Goal: Task Accomplishment & Management: Manage account settings

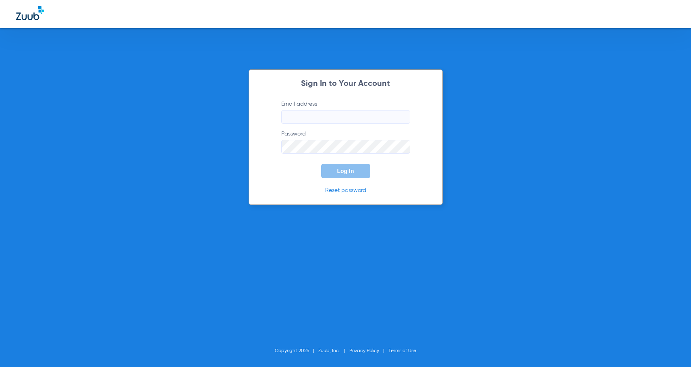
type input "[EMAIL_ADDRESS][DOMAIN_NAME]"
click at [338, 177] on button "Log In" at bounding box center [345, 171] width 49 height 15
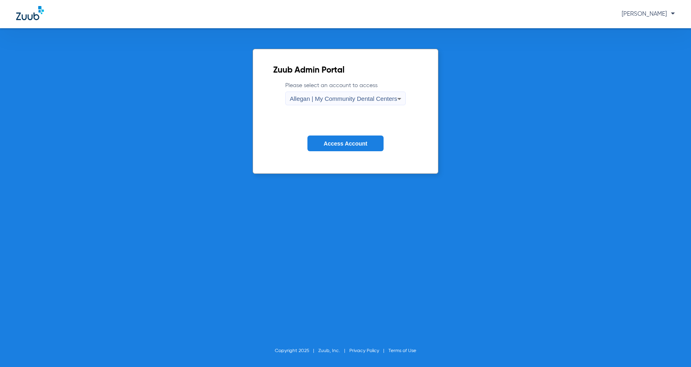
click at [342, 102] on span "Allegan | My Community Dental Centers" at bounding box center [344, 98] width 108 height 7
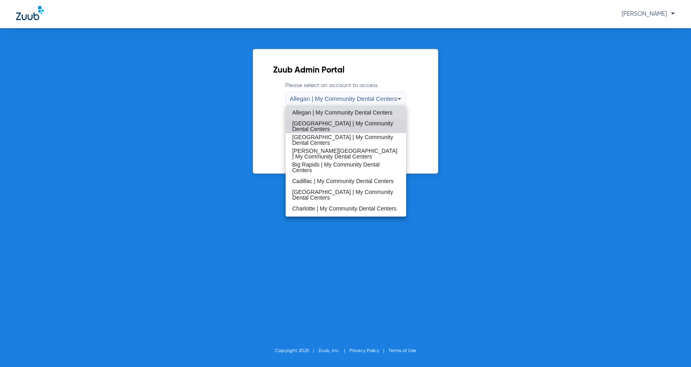
click at [361, 129] on span "[GEOGRAPHIC_DATA] | My Community Dental Centers" at bounding box center [346, 125] width 108 height 11
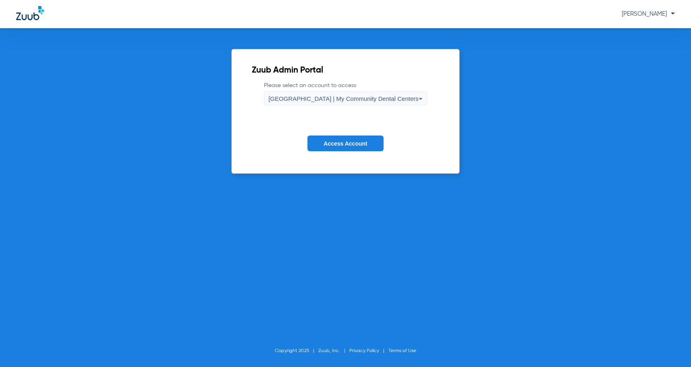
click at [352, 142] on span "Access Account" at bounding box center [346, 143] width 44 height 6
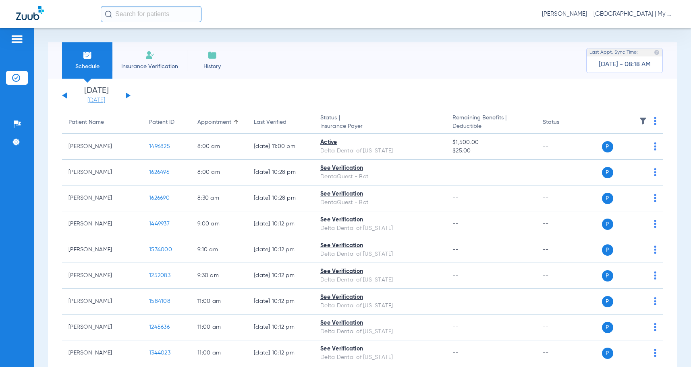
click at [93, 99] on link "[DATE]" at bounding box center [96, 100] width 48 height 8
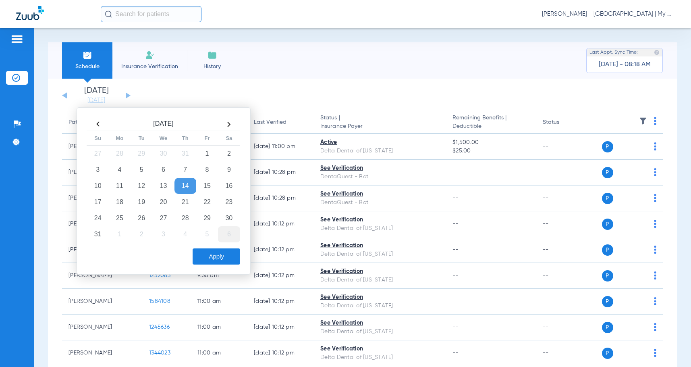
drag, startPoint x: 210, startPoint y: 205, endPoint x: 226, endPoint y: 236, distance: 34.2
click at [210, 206] on td "22" at bounding box center [207, 202] width 22 height 16
click at [228, 253] on button "Apply" at bounding box center [217, 256] width 48 height 16
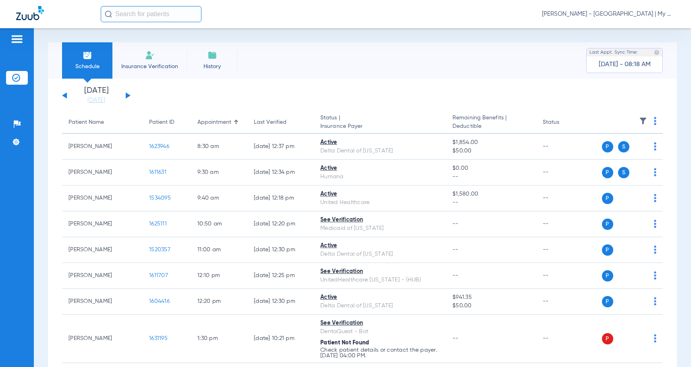
click at [629, 13] on span "[PERSON_NAME] - [GEOGRAPHIC_DATA] | My Community Dental Centers" at bounding box center [608, 14] width 133 height 8
click at [646, 28] on span "Account Selection" at bounding box center [644, 29] width 45 height 6
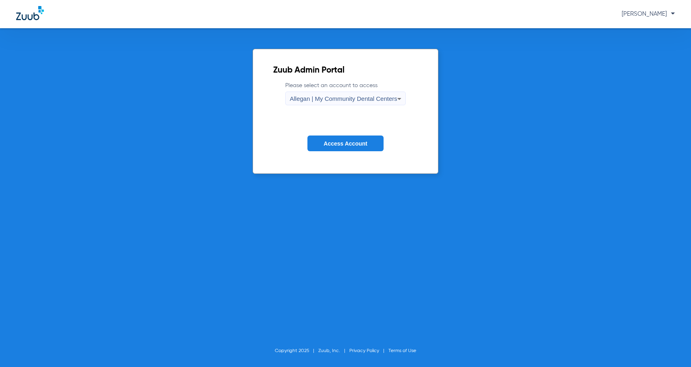
click at [313, 99] on span "Allegan | My Community Dental Centers" at bounding box center [344, 98] width 108 height 7
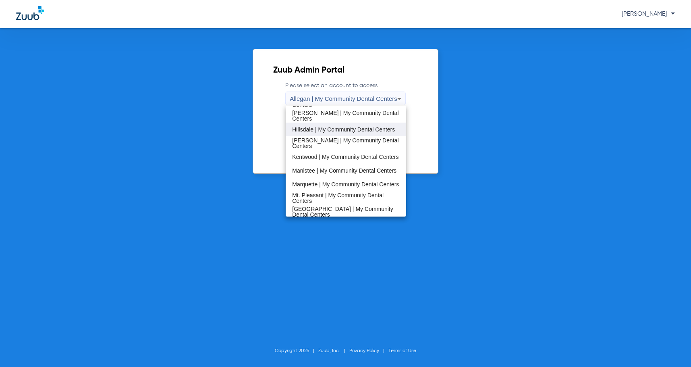
scroll to position [121, 0]
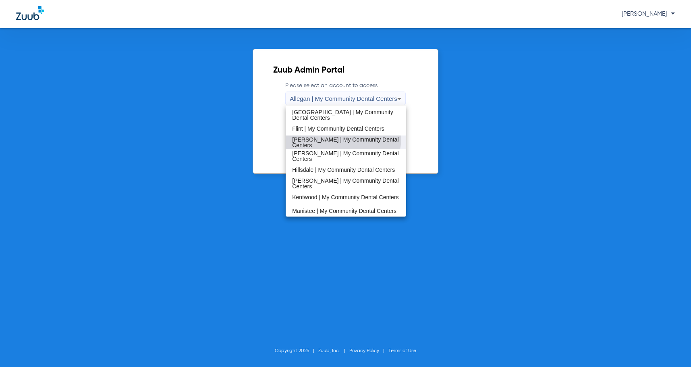
click at [336, 137] on span "[PERSON_NAME] | My Community Dental Centers" at bounding box center [346, 142] width 108 height 11
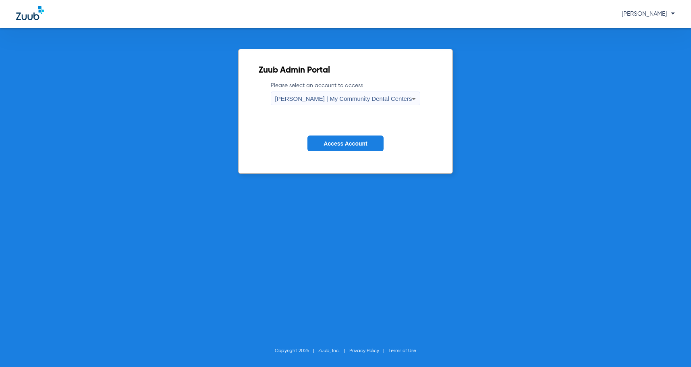
click at [336, 137] on button "Access Account" at bounding box center [345, 143] width 76 height 16
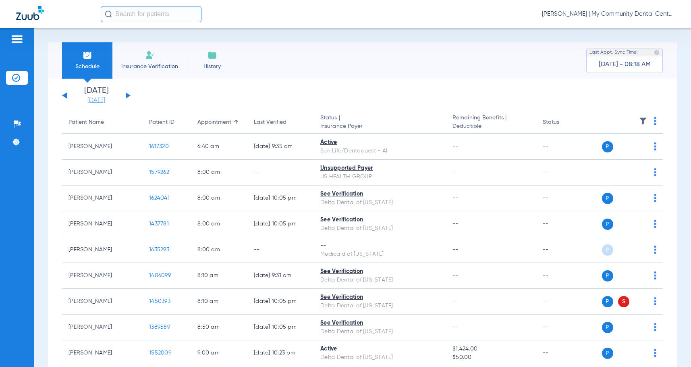
click at [95, 100] on link "[DATE]" at bounding box center [96, 100] width 48 height 8
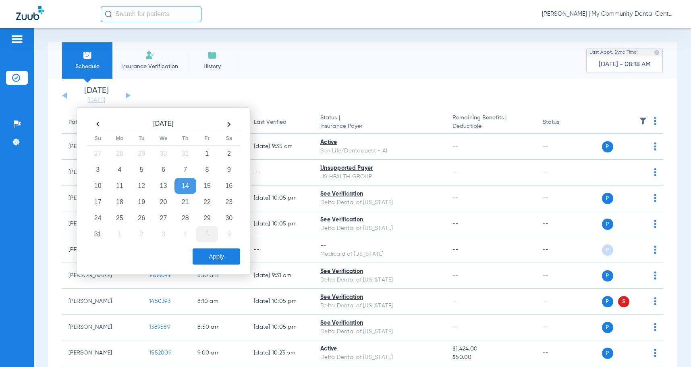
drag, startPoint x: 206, startPoint y: 203, endPoint x: 215, endPoint y: 230, distance: 28.4
click at [207, 205] on td "22" at bounding box center [207, 202] width 22 height 16
click at [225, 251] on button "Apply" at bounding box center [217, 256] width 48 height 16
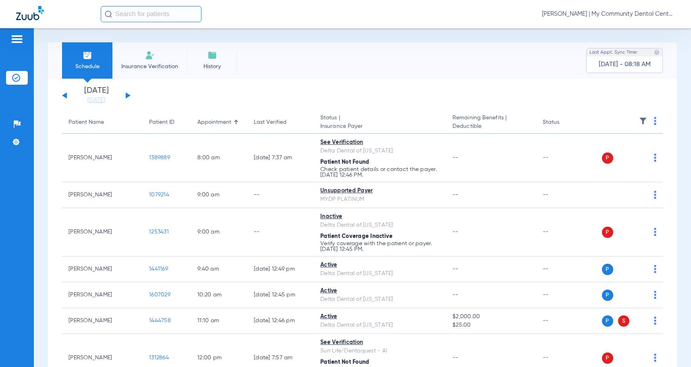
click at [570, 15] on span "[PERSON_NAME] | My Community Dental Centers" at bounding box center [608, 14] width 133 height 8
click at [635, 29] on span "Account Selection" at bounding box center [644, 29] width 45 height 6
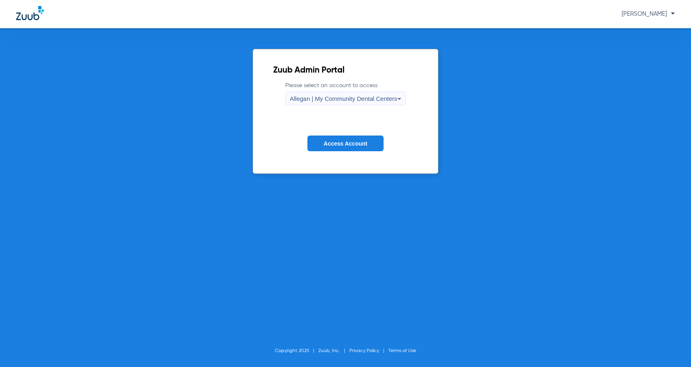
click at [341, 95] on span "Allegan | My Community Dental Centers" at bounding box center [344, 98] width 108 height 7
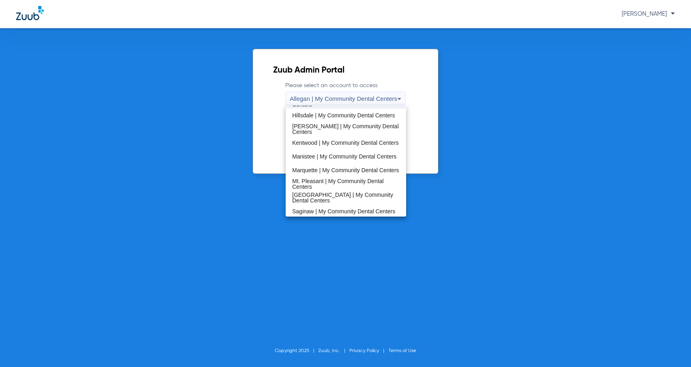
scroll to position [161, 0]
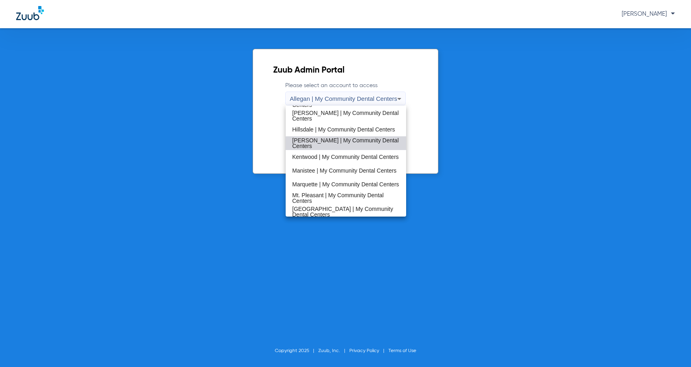
click at [348, 144] on span "[PERSON_NAME] | My Community Dental Centers" at bounding box center [346, 142] width 108 height 11
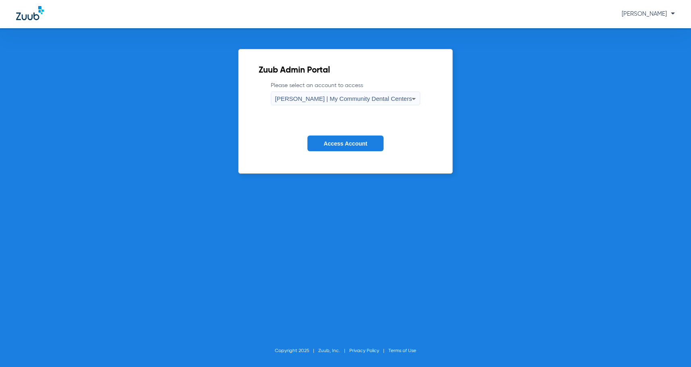
click at [348, 145] on span "Access Account" at bounding box center [346, 143] width 44 height 6
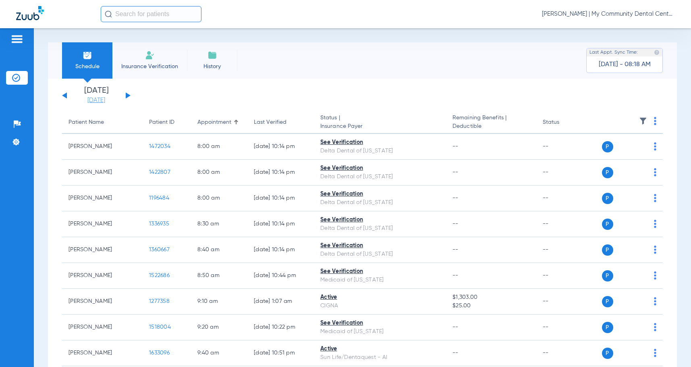
click at [100, 100] on link "[DATE]" at bounding box center [96, 100] width 48 height 8
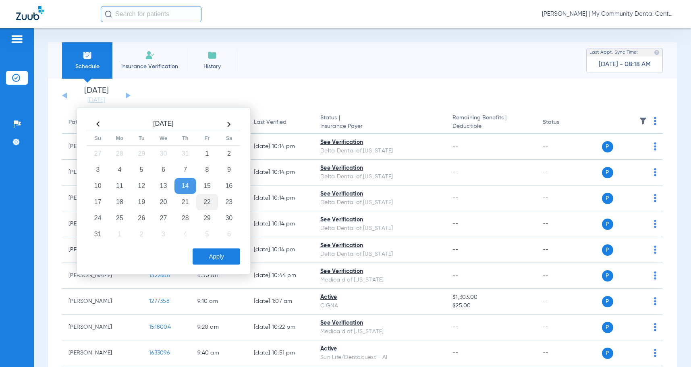
click at [204, 203] on td "22" at bounding box center [207, 202] width 22 height 16
click at [220, 261] on button "Apply" at bounding box center [217, 256] width 48 height 16
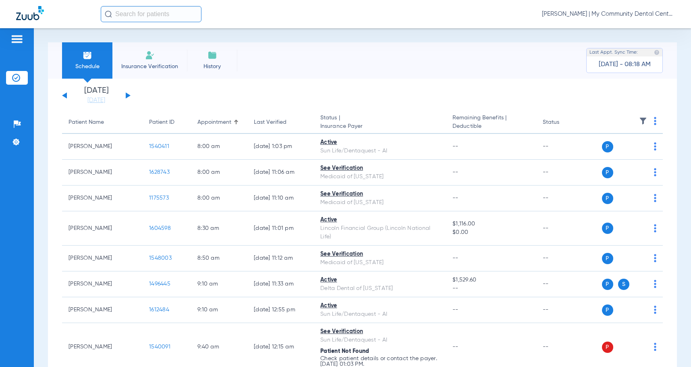
click at [595, 11] on span "[PERSON_NAME] | My Community Dental Centers" at bounding box center [608, 14] width 133 height 8
click at [620, 28] on button "Account Selection" at bounding box center [645, 29] width 58 height 16
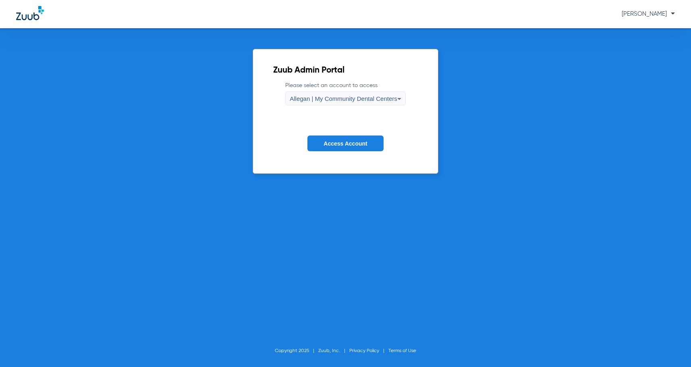
click at [337, 97] on span "Allegan | My Community Dental Centers" at bounding box center [344, 98] width 108 height 7
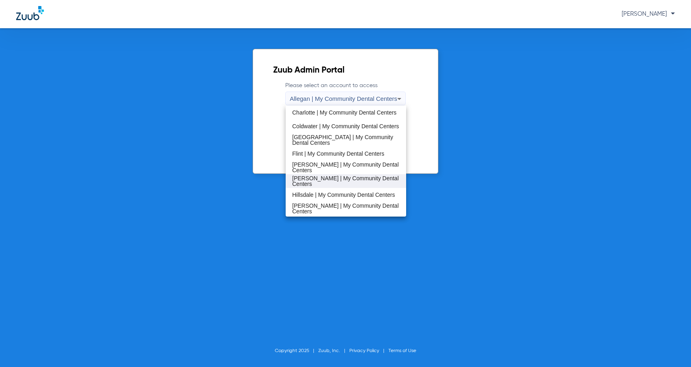
scroll to position [121, 0]
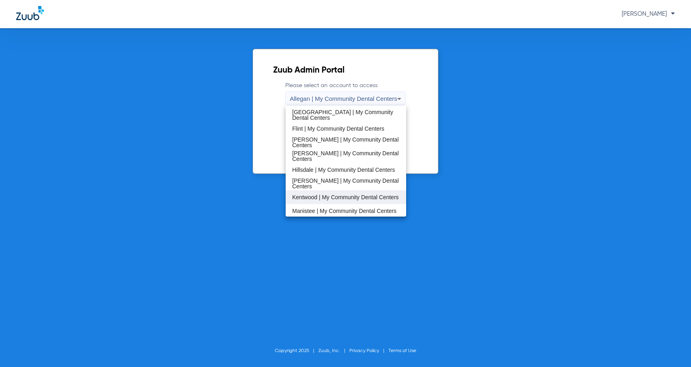
click at [349, 197] on span "Kentwood | My Community Dental Centers" at bounding box center [345, 197] width 106 height 6
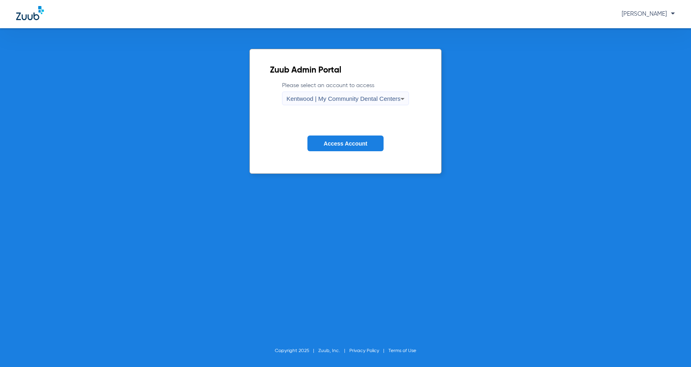
click at [340, 145] on span "Access Account" at bounding box center [346, 143] width 44 height 6
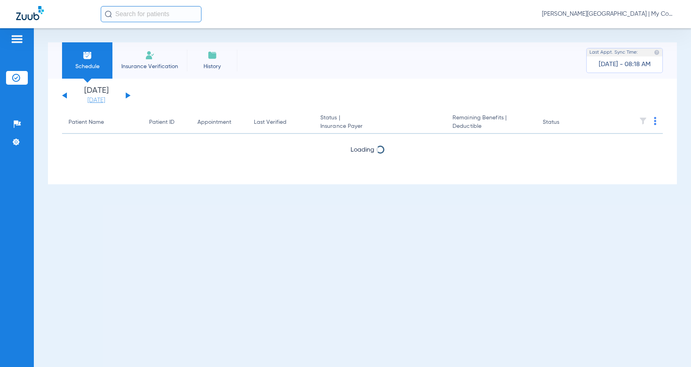
click at [107, 102] on link "[DATE]" at bounding box center [96, 100] width 48 height 8
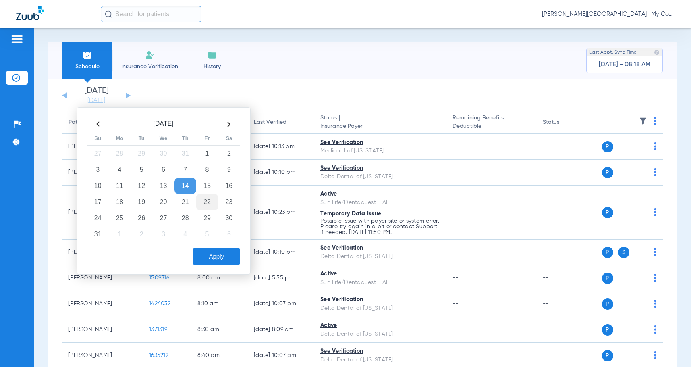
click at [210, 203] on td "22" at bounding box center [207, 202] width 22 height 16
click at [214, 250] on button "Apply" at bounding box center [217, 256] width 48 height 16
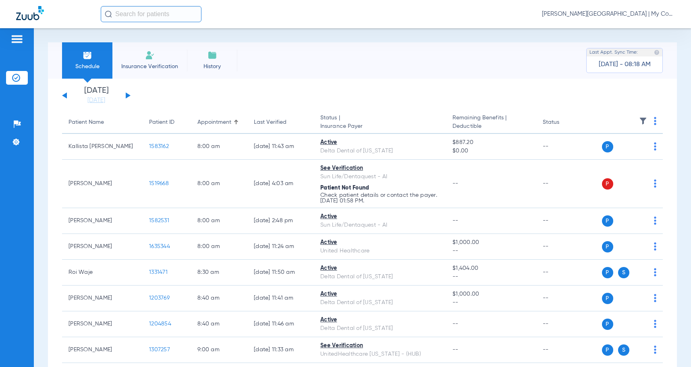
click at [612, 13] on span "[PERSON_NAME][GEOGRAPHIC_DATA] | My Community Dental Centers" at bounding box center [608, 14] width 133 height 8
click at [631, 29] on span "Account Selection" at bounding box center [644, 29] width 45 height 6
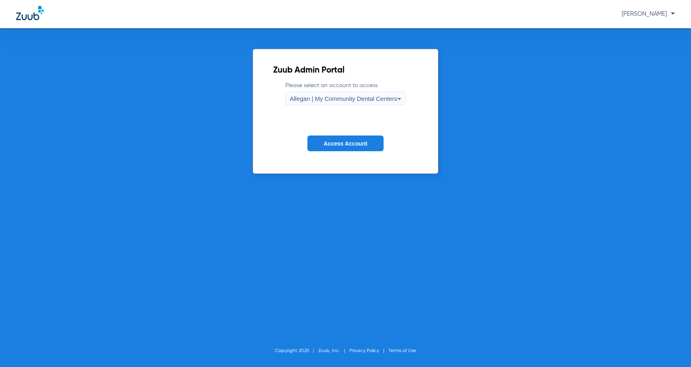
click at [347, 94] on div "Allegan | My Community Dental Centers" at bounding box center [344, 99] width 108 height 14
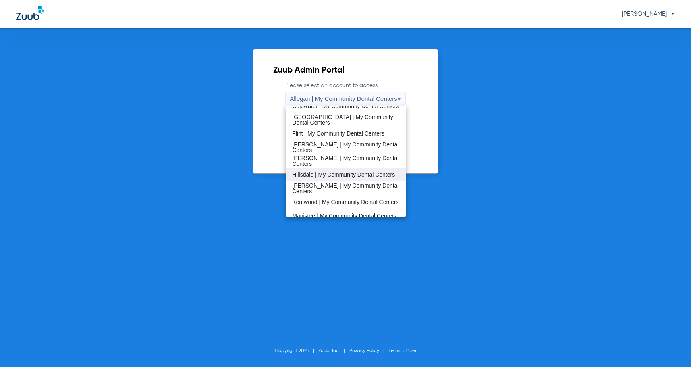
scroll to position [121, 0]
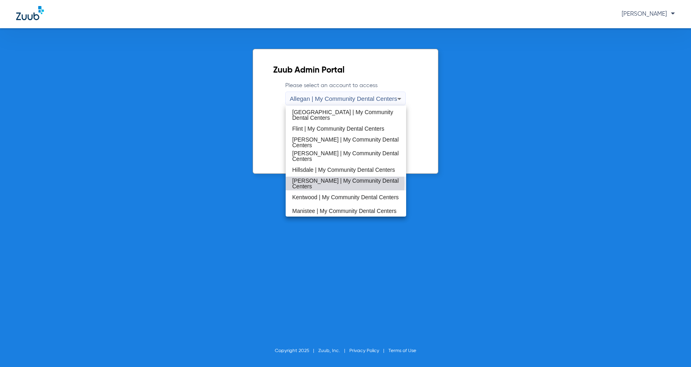
click at [345, 183] on span "[PERSON_NAME] | My Community Dental Centers" at bounding box center [346, 183] width 108 height 11
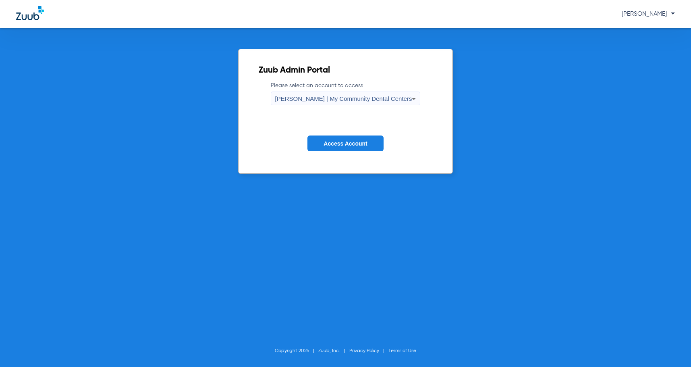
click at [345, 90] on label "Please select an account to access [PERSON_NAME] | My Community Dental Centers" at bounding box center [346, 93] width 150 height 24
click at [346, 94] on div "[PERSON_NAME] | My Community Dental Centers" at bounding box center [343, 99] width 137 height 14
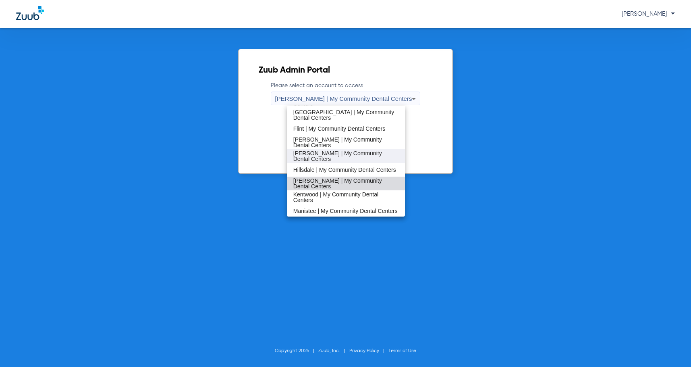
scroll to position [135, 0]
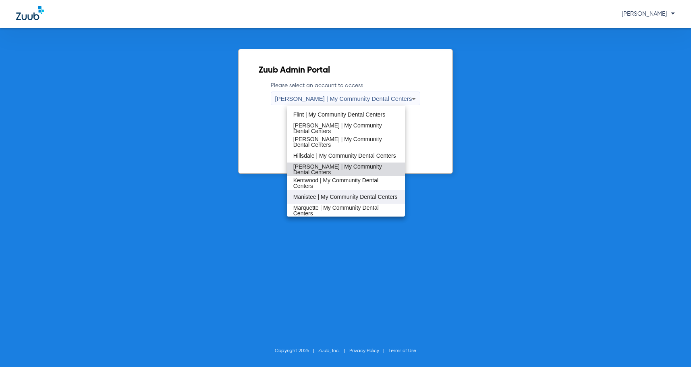
click at [330, 196] on span "Manistee | My Community Dental Centers" at bounding box center [345, 197] width 104 height 6
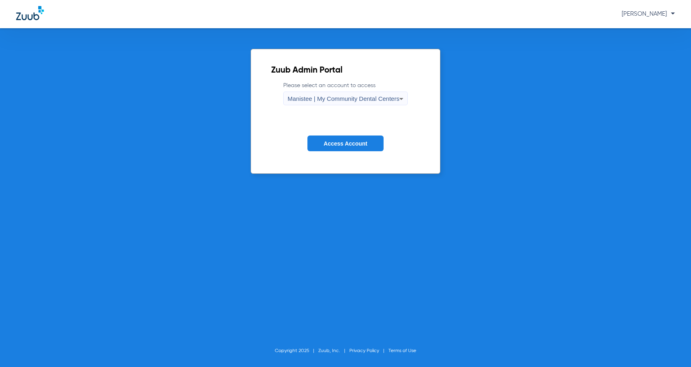
click at [340, 148] on button "Access Account" at bounding box center [345, 143] width 76 height 16
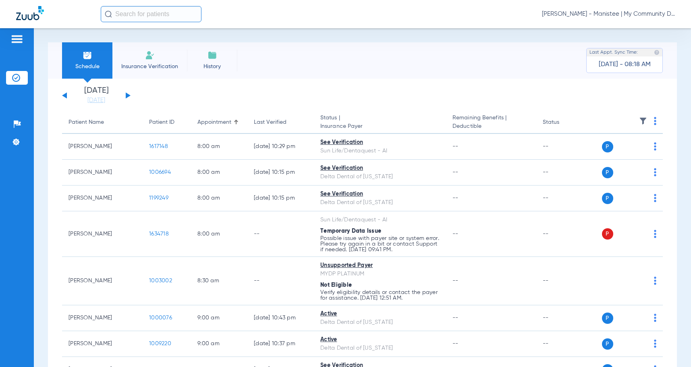
click at [109, 97] on link "[DATE]" at bounding box center [96, 100] width 48 height 8
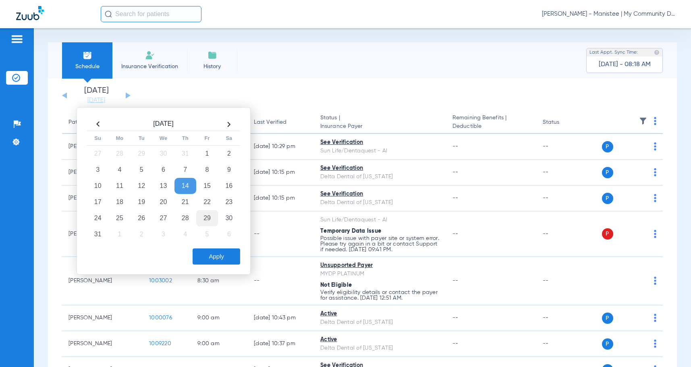
click at [199, 213] on td "29" at bounding box center [207, 218] width 22 height 16
click at [205, 199] on td "22" at bounding box center [207, 202] width 22 height 16
click at [214, 255] on button "Apply" at bounding box center [217, 256] width 48 height 16
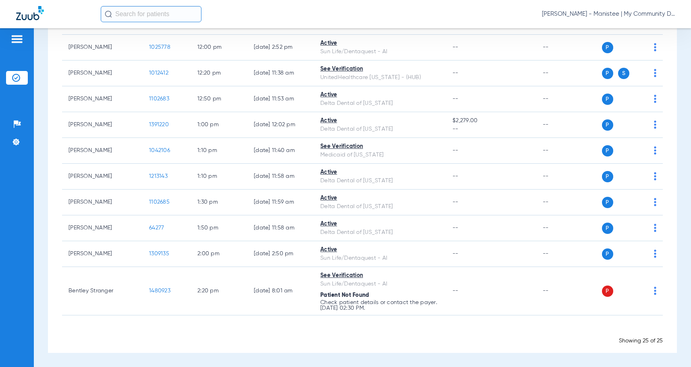
scroll to position [599, 0]
